Goal: Check status: Check status

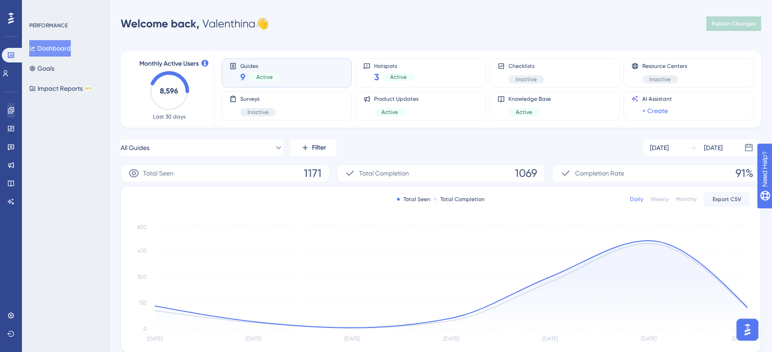
drag, startPoint x: 11, startPoint y: 102, endPoint x: 2, endPoint y: 113, distance: 13.9
click at [7, 107] on div "Engagement Widgets Feedback Product Updates Knowledge Base AI Assistant" at bounding box center [11, 145] width 15 height 128
click at [7, 113] on link at bounding box center [10, 110] width 7 height 15
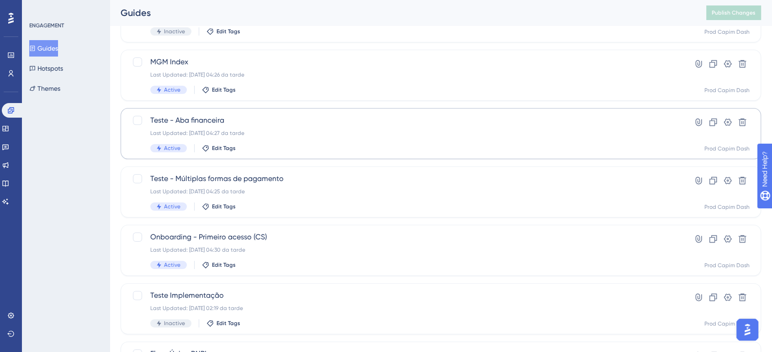
scroll to position [152, 0]
click at [238, 63] on span "MGM Index" at bounding box center [404, 61] width 508 height 11
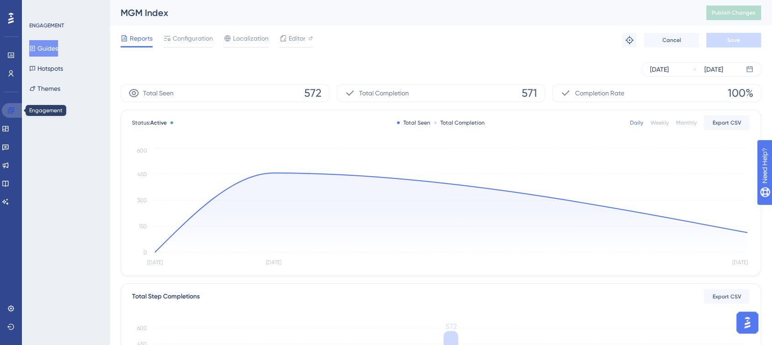
click at [10, 109] on icon at bounding box center [11, 110] width 6 height 6
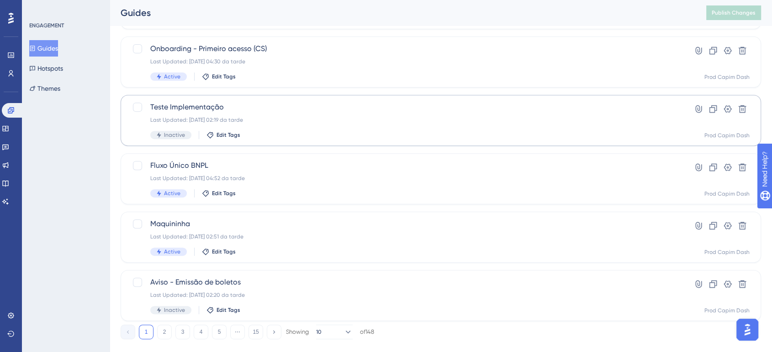
scroll to position [355, 0]
